Goal: Task Accomplishment & Management: Manage account settings

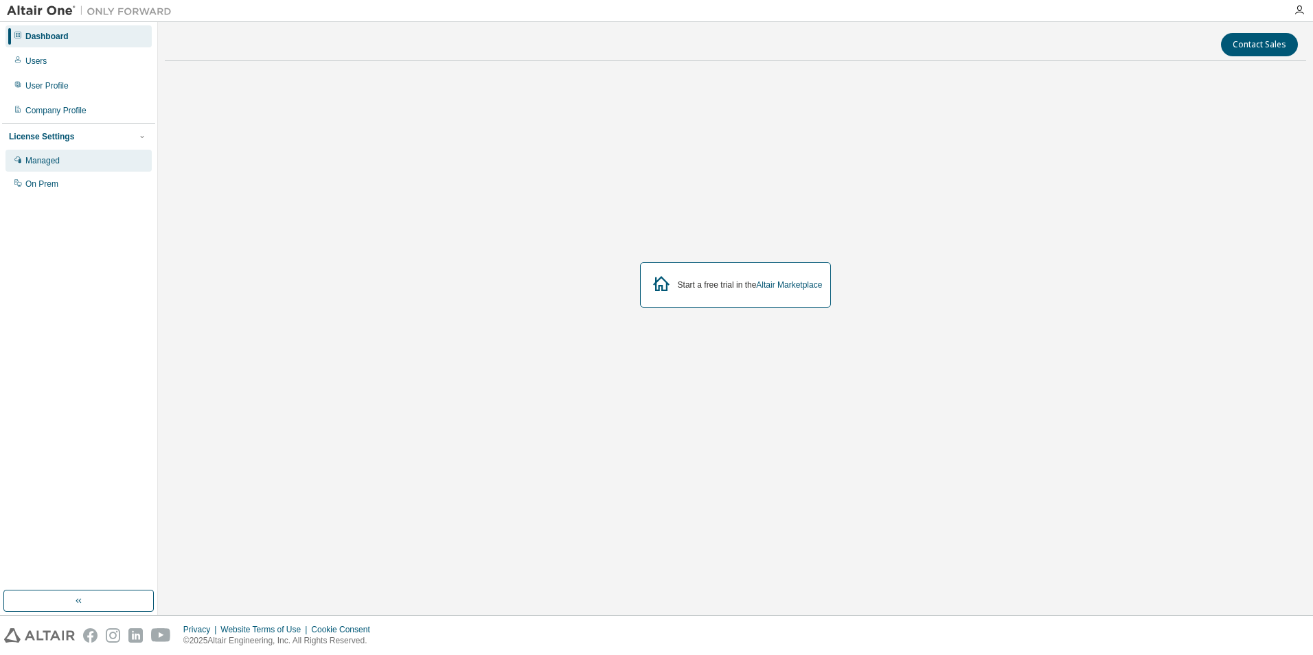
click at [54, 158] on div "Managed" at bounding box center [42, 160] width 34 height 11
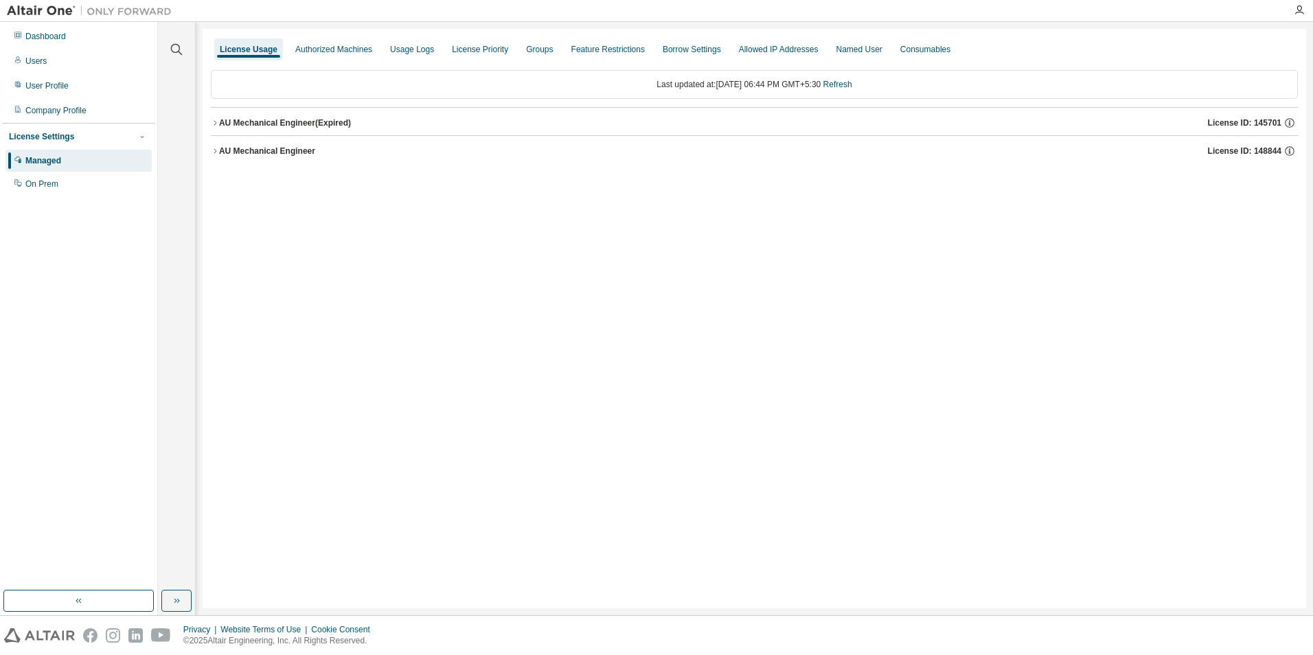
click at [211, 128] on button "AU Mechanical Engineer (Expired) License ID: 145701" at bounding box center [754, 123] width 1087 height 30
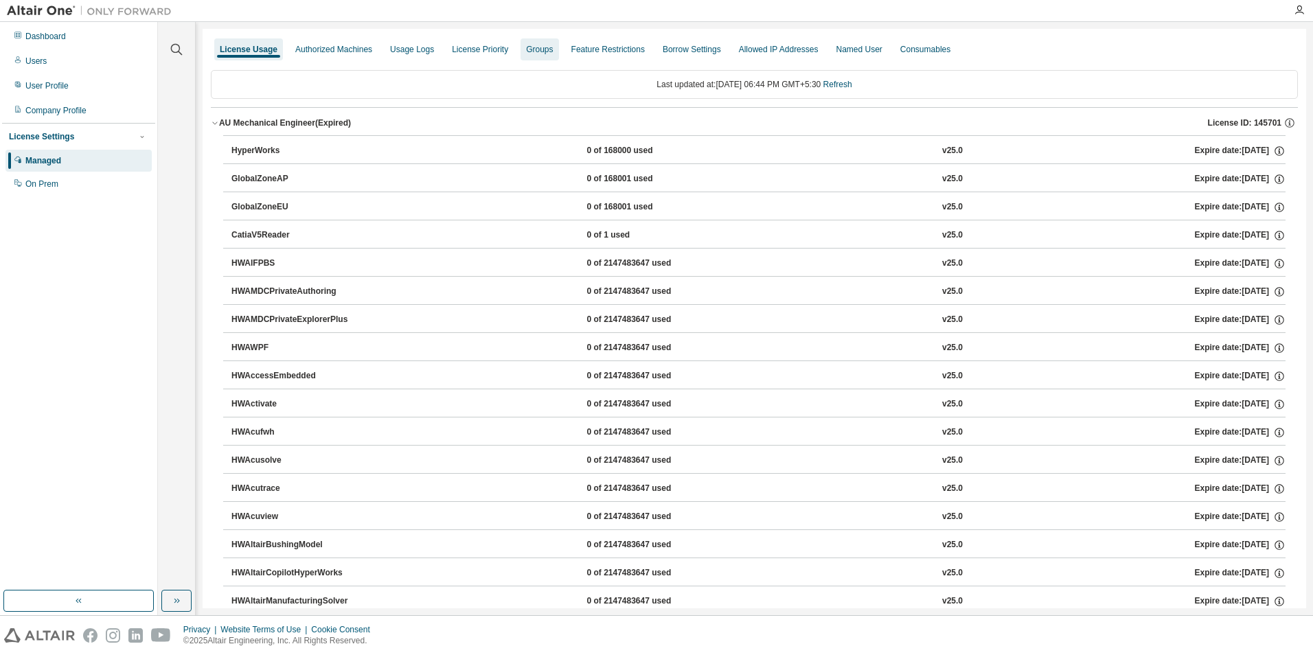
click at [526, 52] on div "Groups" at bounding box center [539, 49] width 27 height 11
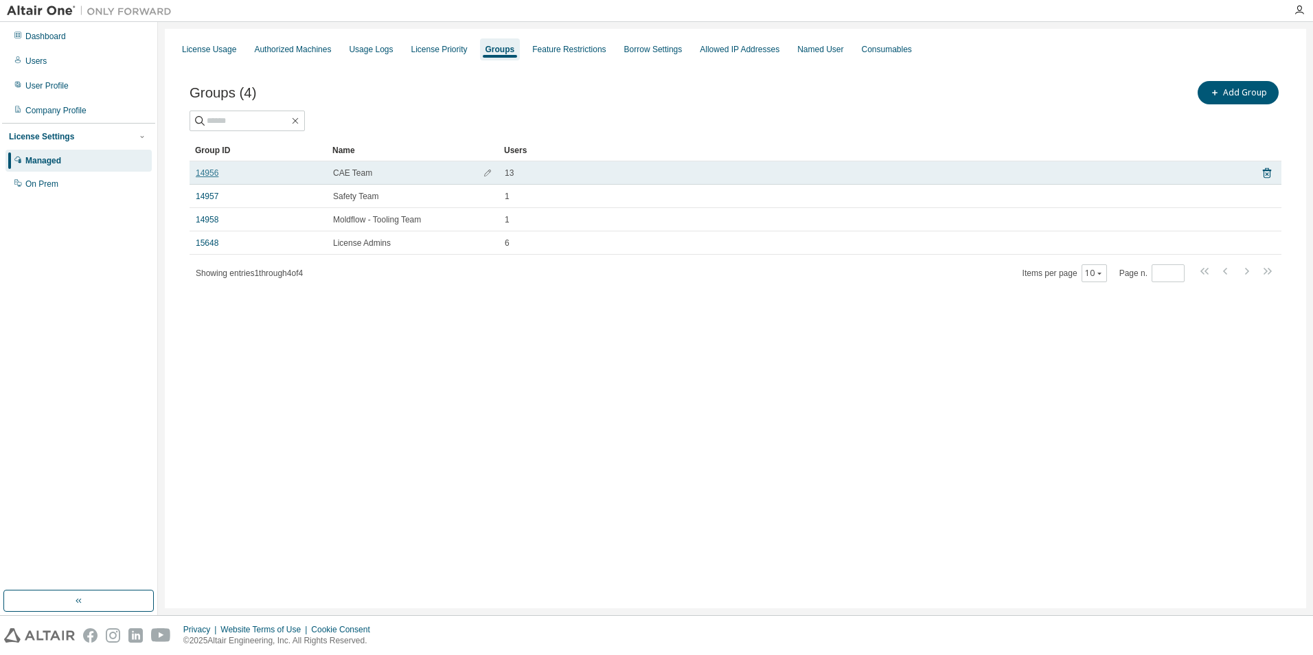
click at [202, 173] on link "14956" at bounding box center [207, 173] width 23 height 11
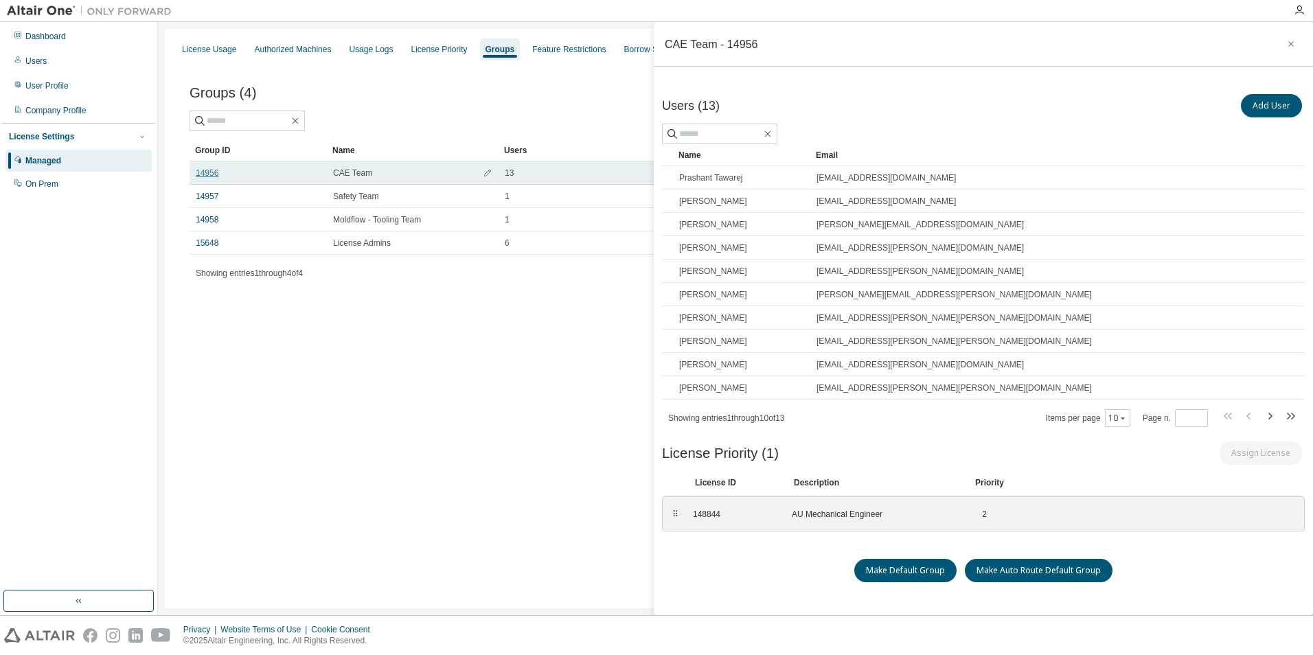
click at [202, 173] on link "14956" at bounding box center [207, 173] width 23 height 11
drag, startPoint x: 573, startPoint y: 328, endPoint x: 581, endPoint y: 386, distance: 58.9
click at [581, 386] on div "License Usage Authorized Machines Usage Logs License Priority Groups Feature Re…" at bounding box center [735, 319] width 1141 height 580
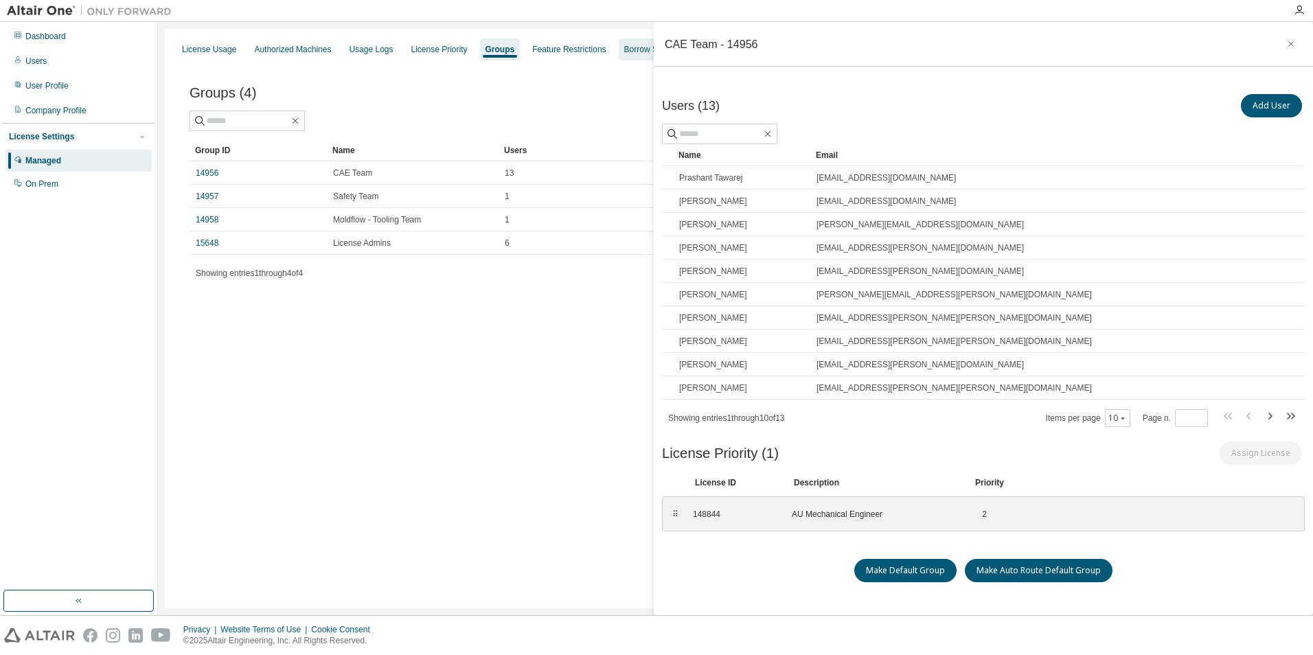
click at [632, 54] on div "Borrow Settings" at bounding box center [653, 49] width 58 height 11
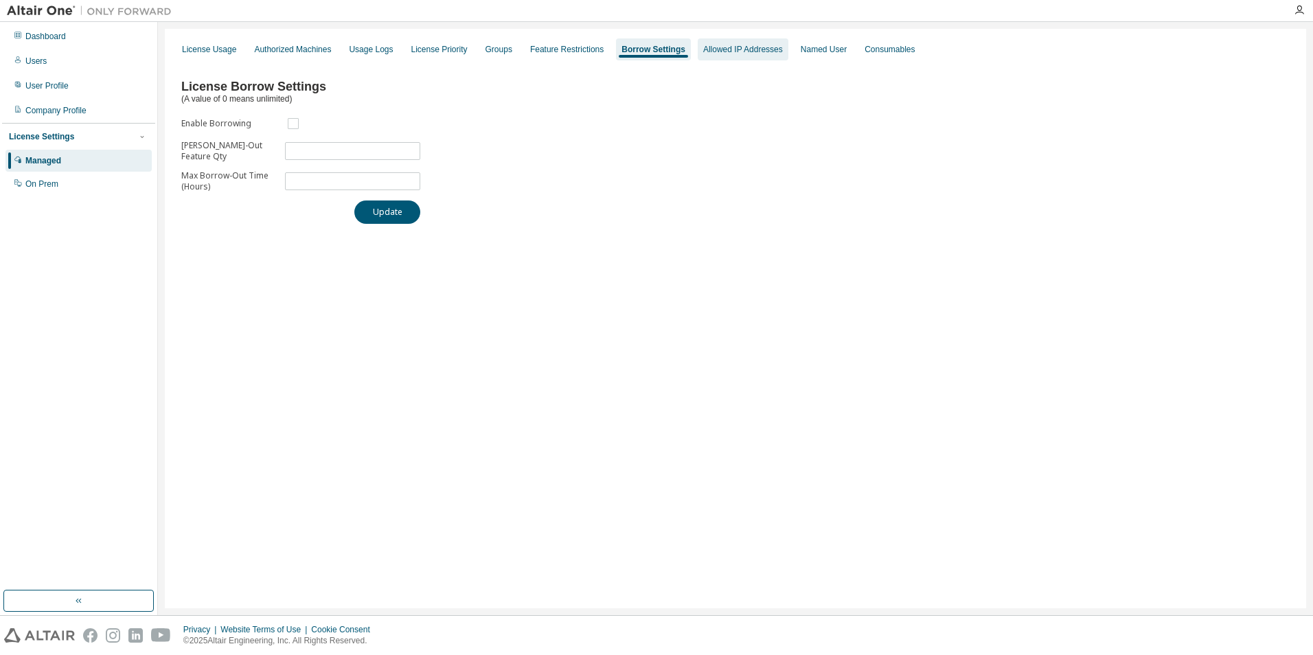
click at [703, 54] on div "Allowed IP Addresses" at bounding box center [743, 49] width 80 height 11
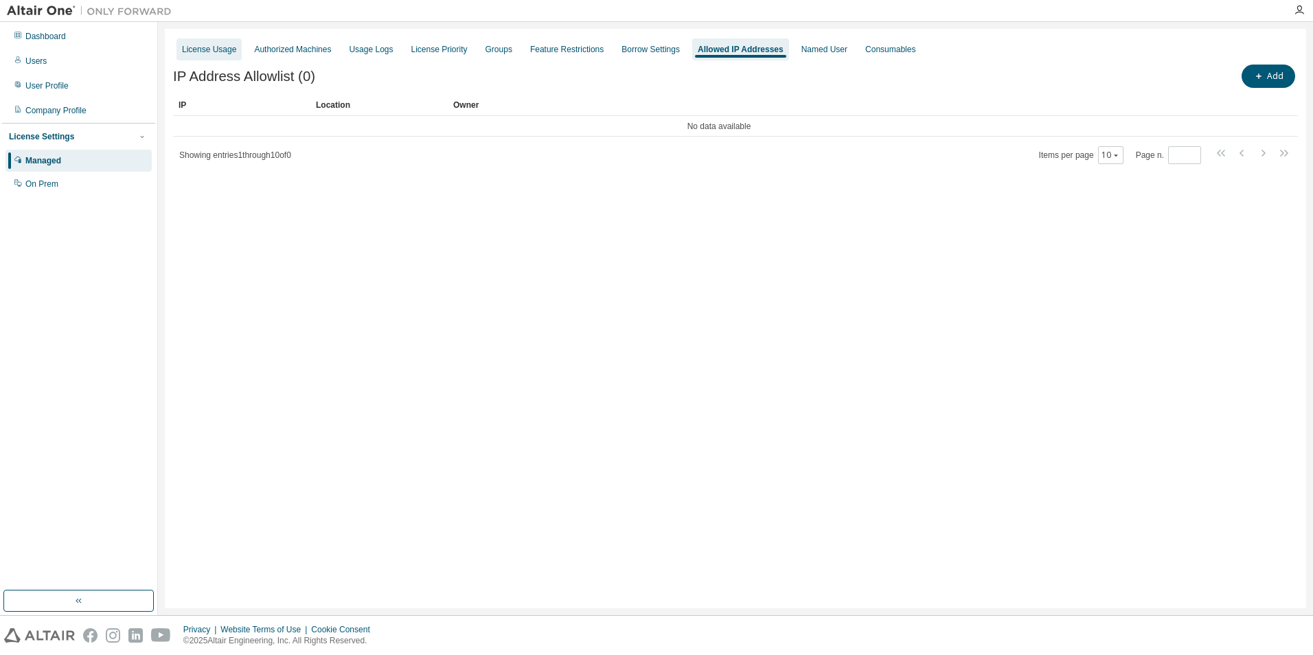
click at [218, 49] on div "License Usage" at bounding box center [209, 49] width 54 height 11
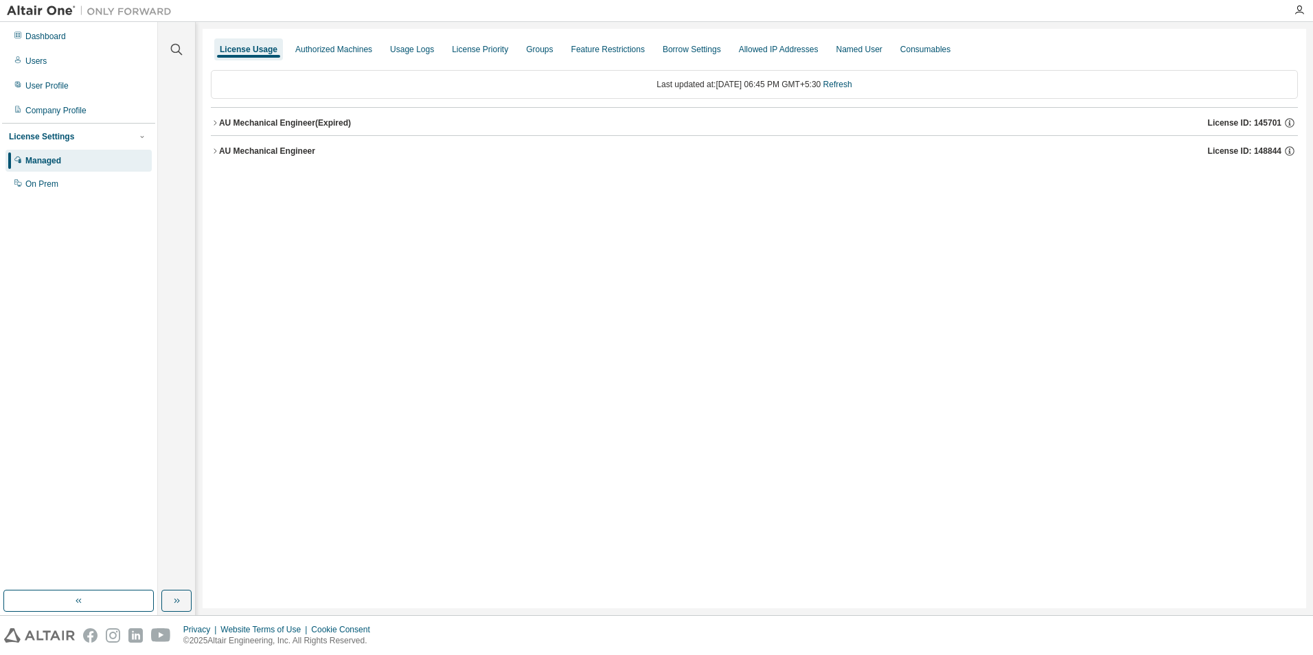
click at [220, 150] on div "AU Mechanical Engineer" at bounding box center [267, 151] width 96 height 11
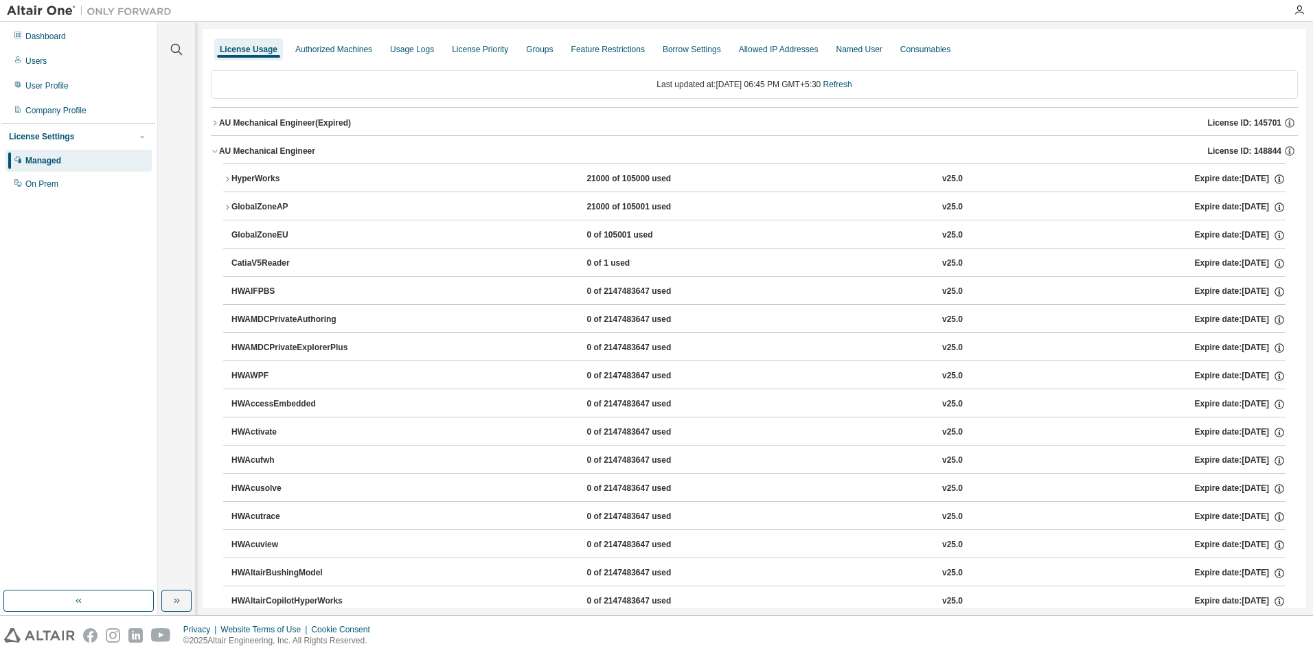
click at [218, 124] on icon "button" at bounding box center [215, 123] width 8 height 8
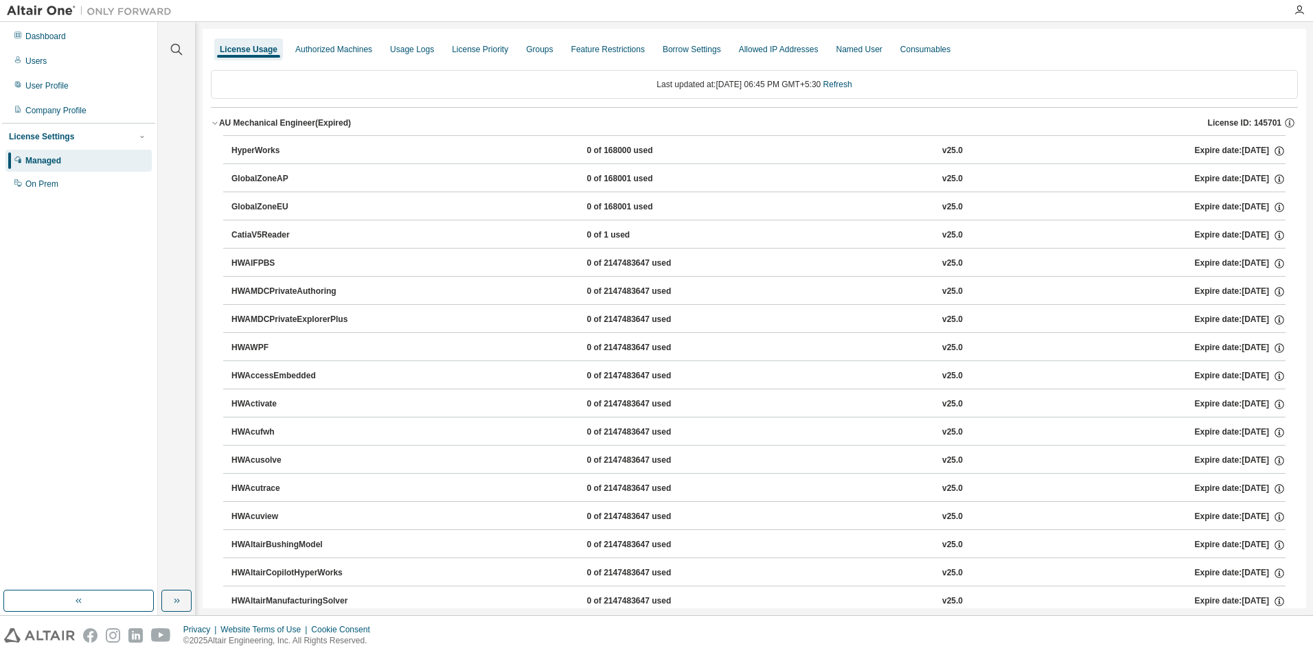
click at [218, 124] on icon "button" at bounding box center [215, 123] width 8 height 8
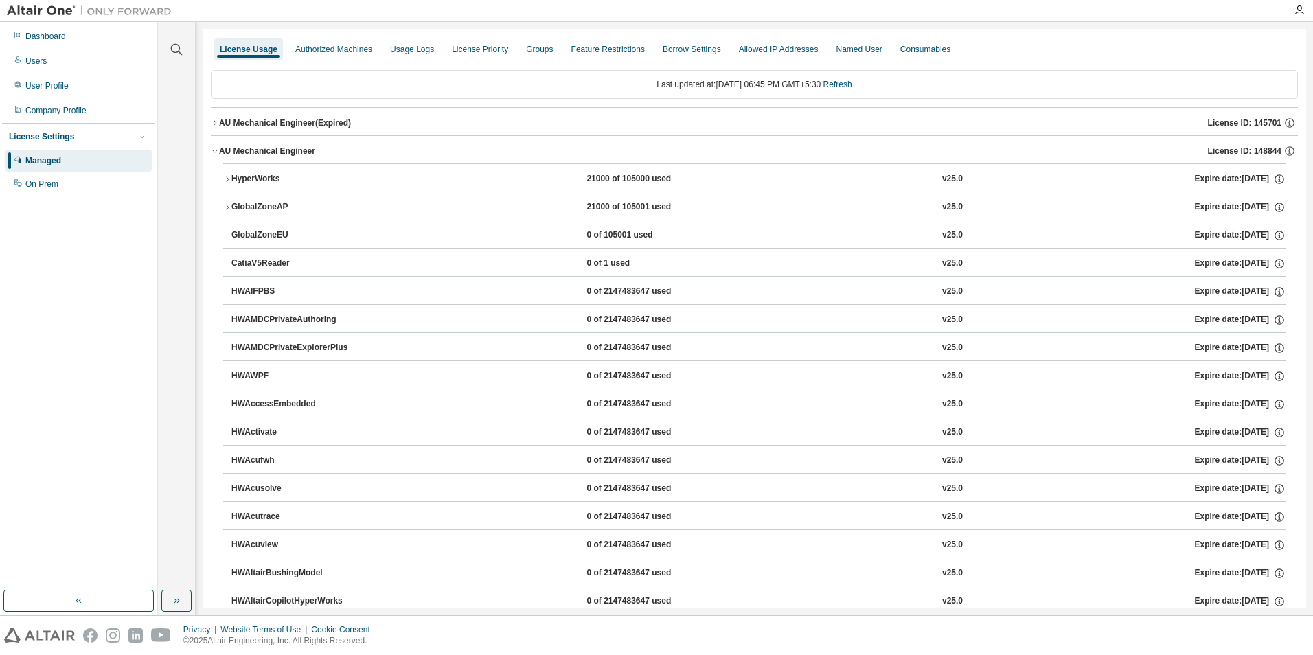
click at [220, 153] on div "AU Mechanical Engineer" at bounding box center [267, 151] width 96 height 11
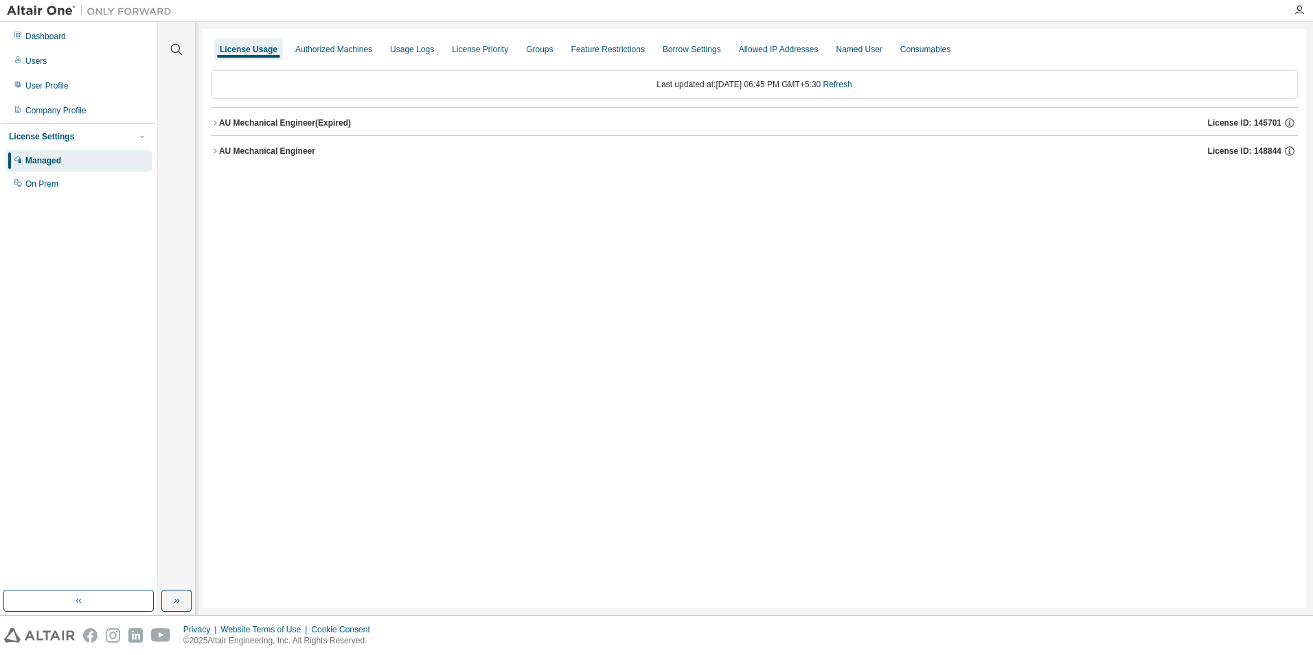
click at [220, 153] on div "AU Mechanical Engineer" at bounding box center [267, 151] width 96 height 11
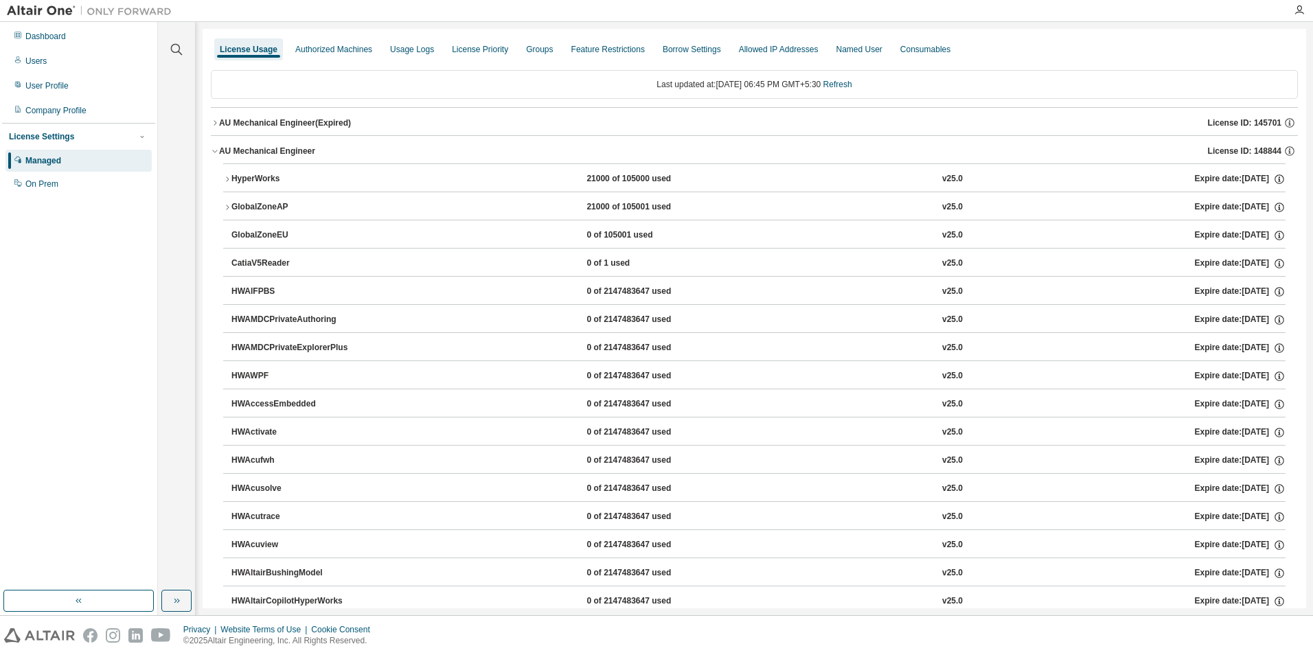
click at [218, 123] on icon "button" at bounding box center [215, 123] width 8 height 8
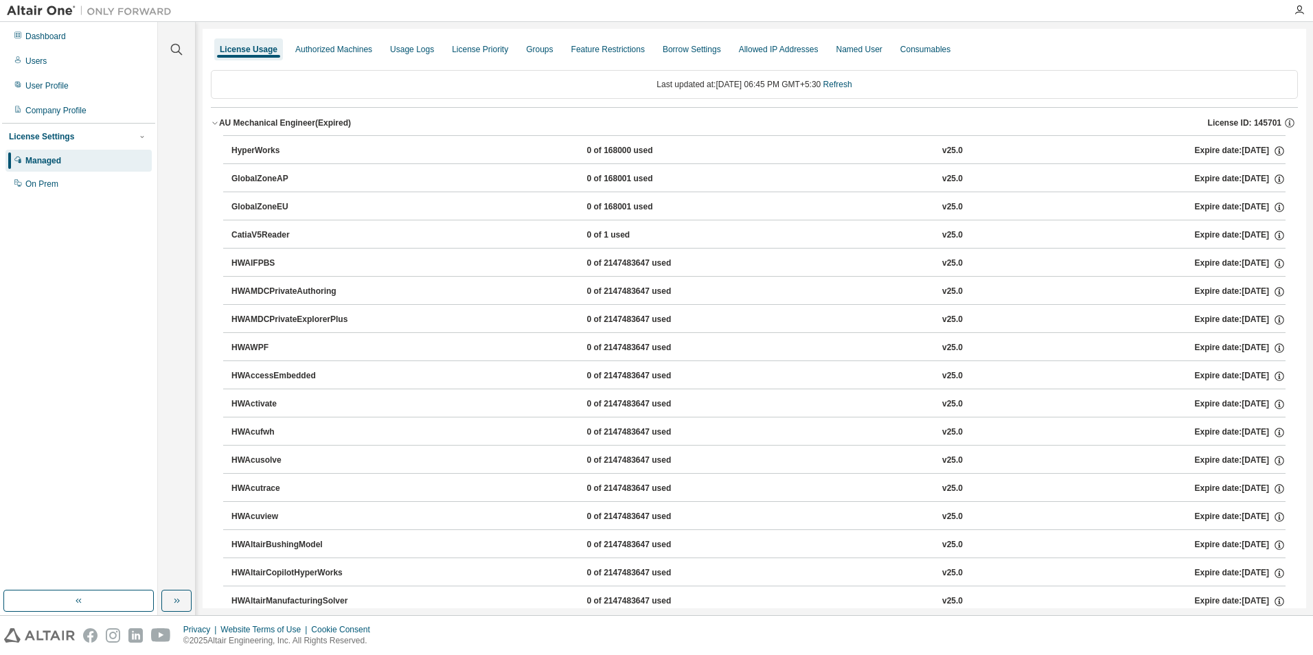
click at [218, 123] on icon "button" at bounding box center [215, 123] width 8 height 8
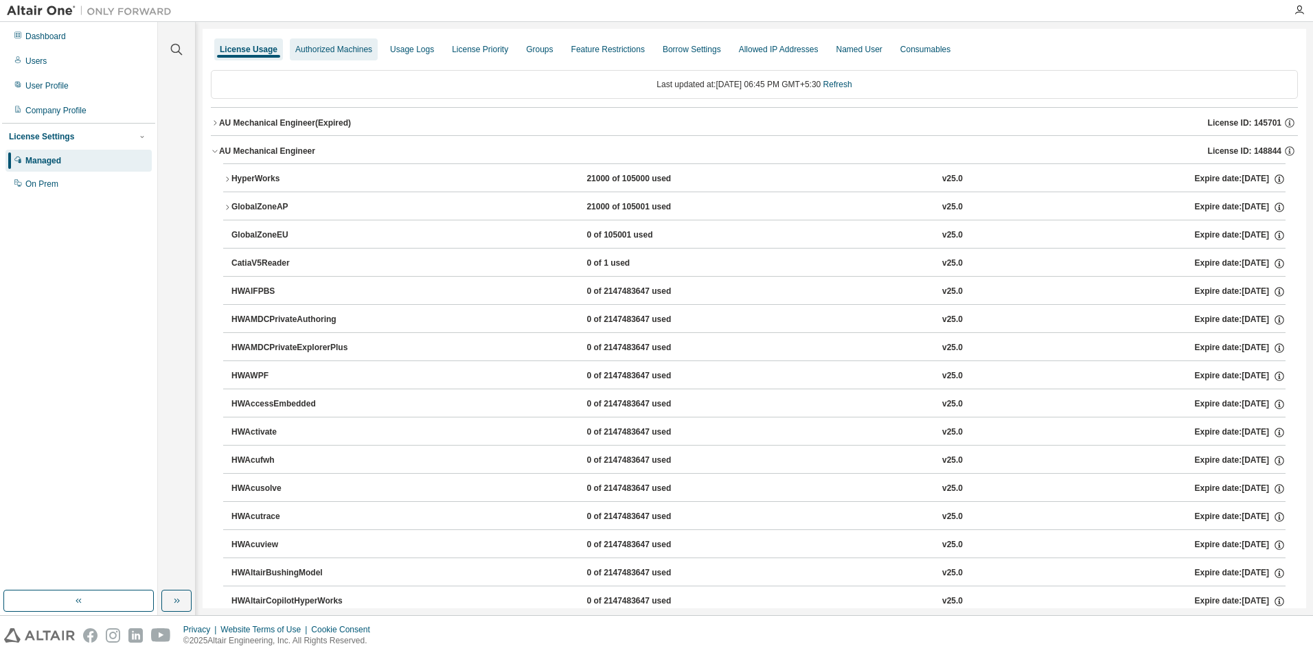
click at [316, 56] on div "Authorized Machines" at bounding box center [334, 49] width 88 height 22
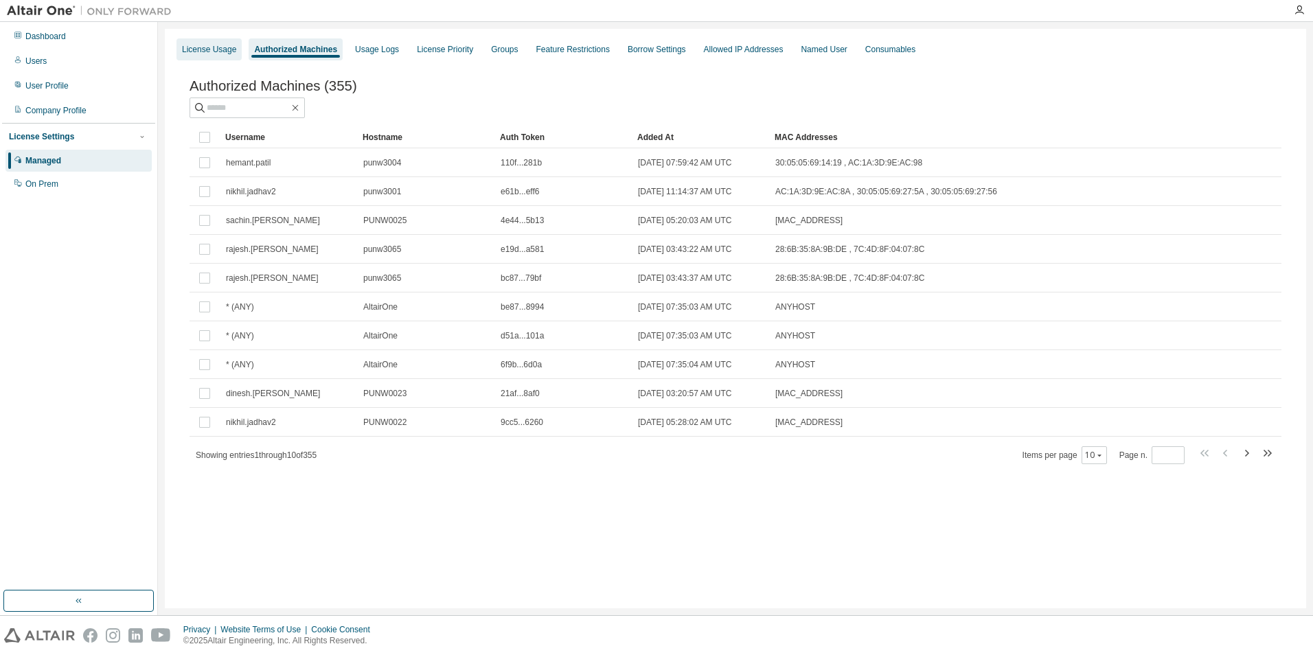
click at [205, 45] on div "License Usage" at bounding box center [209, 49] width 54 height 11
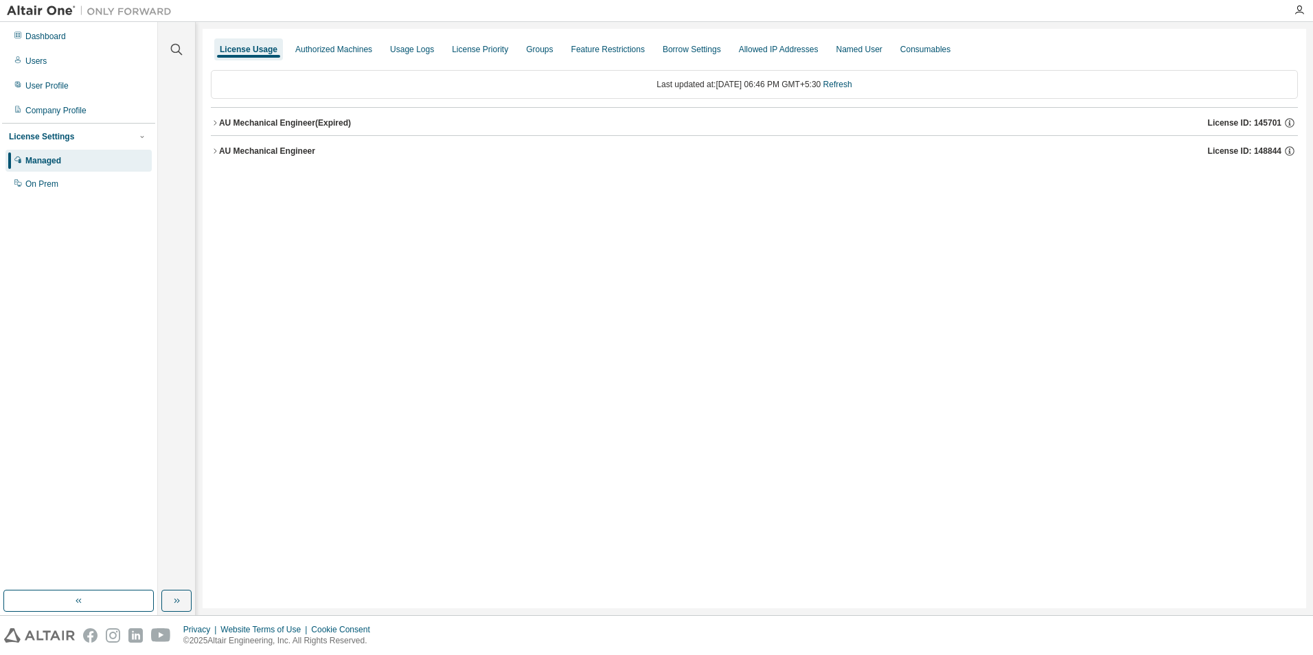
click at [217, 157] on button "AU Mechanical Engineer License ID: 148844" at bounding box center [754, 151] width 1087 height 30
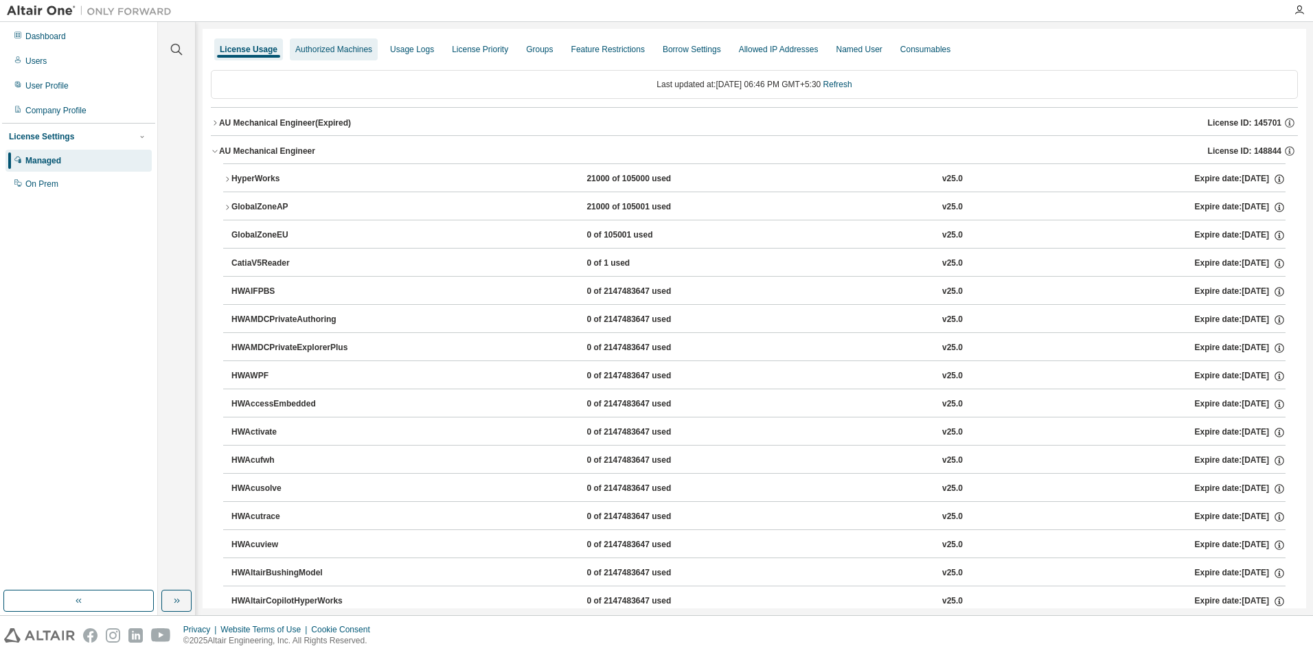
click at [308, 49] on div "Authorized Machines" at bounding box center [333, 49] width 77 height 11
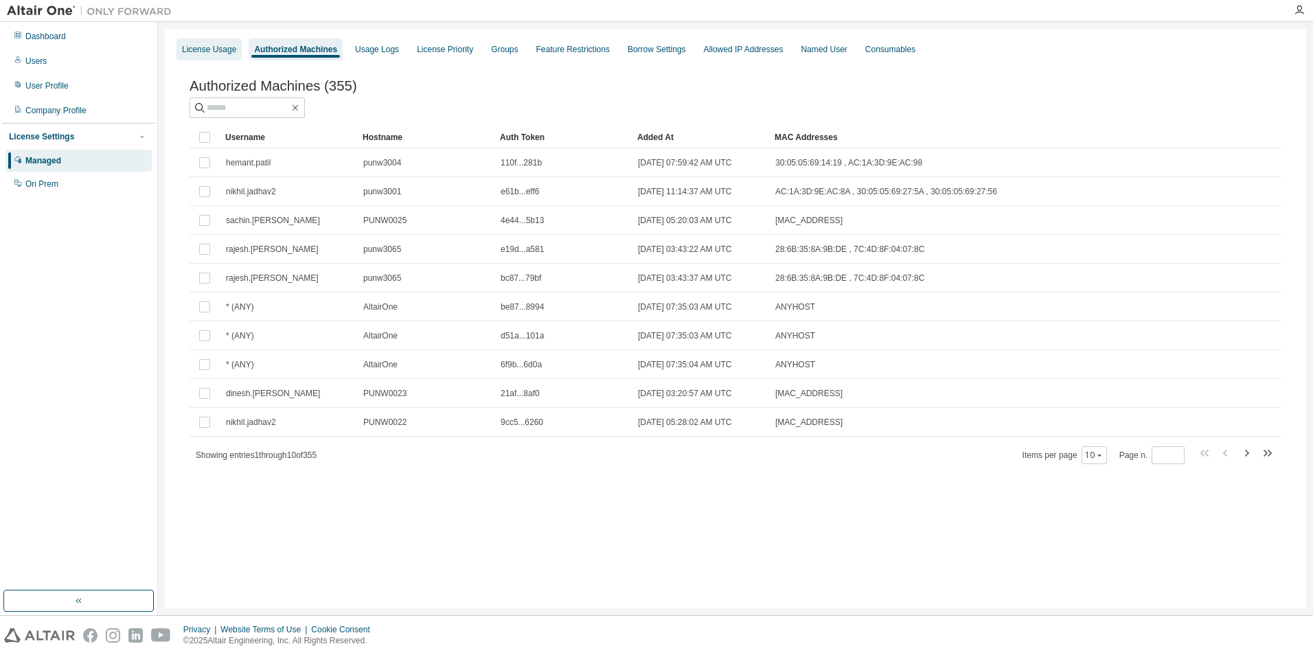
click at [205, 51] on div "License Usage" at bounding box center [209, 49] width 54 height 11
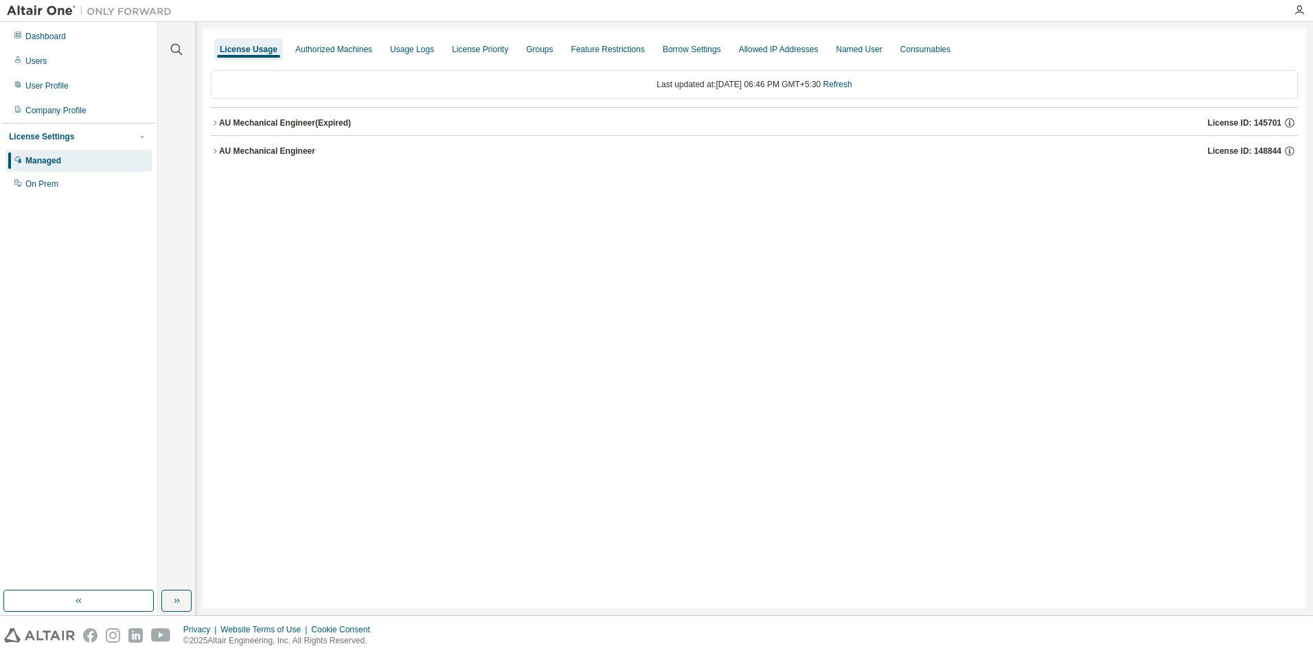
click at [218, 157] on button "AU Mechanical Engineer License ID: 148844" at bounding box center [754, 151] width 1087 height 30
